Goal: Transaction & Acquisition: Purchase product/service

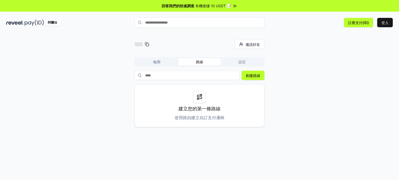
click at [240, 24] on input "text" at bounding box center [199, 22] width 130 height 10
type input "**********"
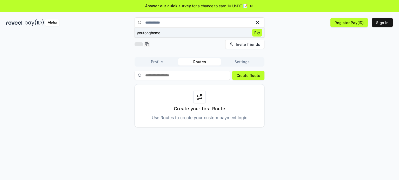
click at [259, 32] on span "Pay" at bounding box center [257, 33] width 10 height 8
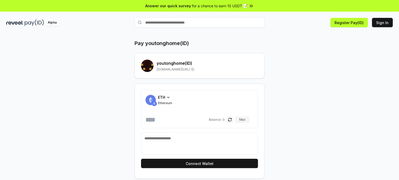
click at [170, 63] on h2 "youtonghome (ID)" at bounding box center [207, 63] width 101 height 6
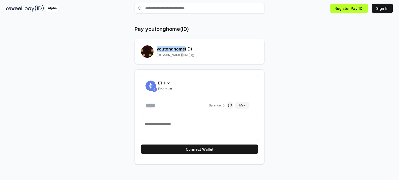
scroll to position [15, 0]
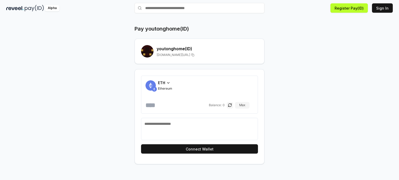
click at [167, 81] on icon at bounding box center [168, 83] width 4 height 4
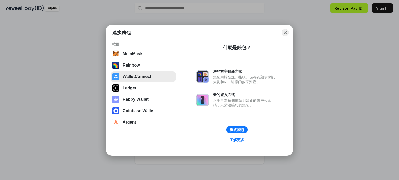
click at [126, 76] on button "WalletConnect" at bounding box center [143, 77] width 65 height 10
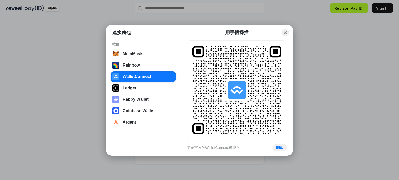
click at [287, 31] on button "Close" at bounding box center [284, 32] width 7 height 7
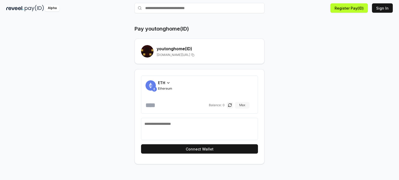
click at [247, 104] on button "Max" at bounding box center [242, 105] width 14 height 6
click at [168, 81] on icon at bounding box center [168, 83] width 4 height 4
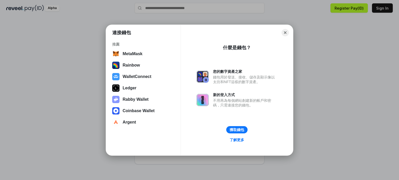
click at [287, 30] on button "Close" at bounding box center [284, 32] width 7 height 7
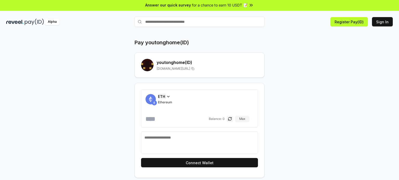
scroll to position [0, 0]
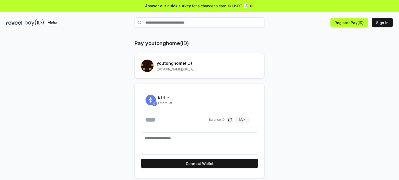
click at [214, 23] on input "text" at bounding box center [199, 22] width 130 height 10
